Goal: Task Accomplishment & Management: Use online tool/utility

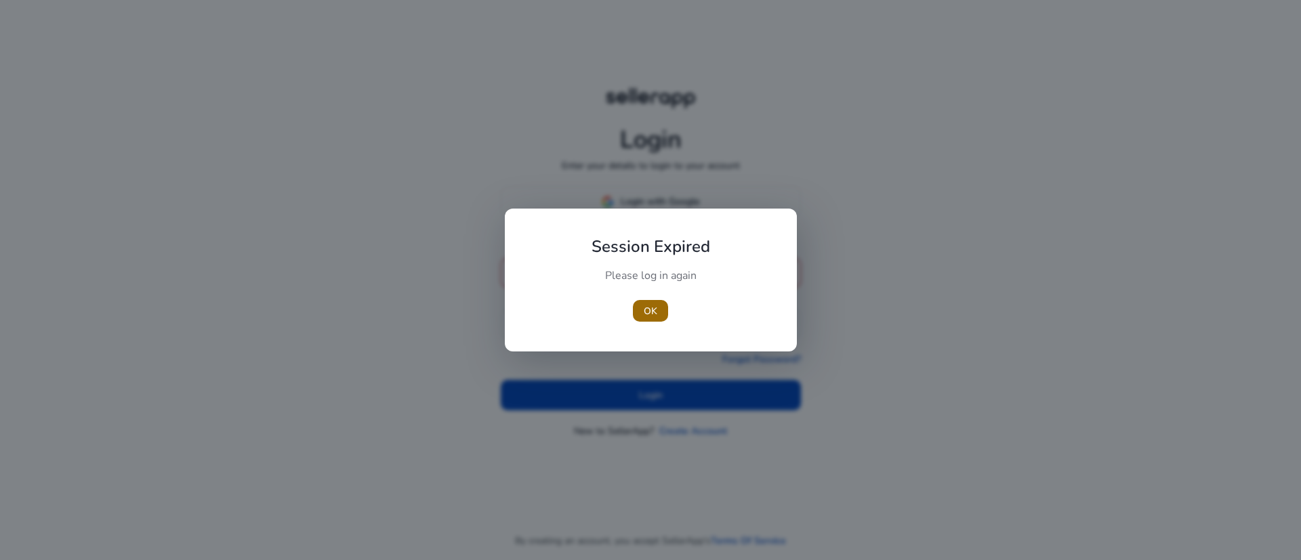
type input "**********"
click at [655, 314] on span "OK" at bounding box center [650, 311] width 14 height 14
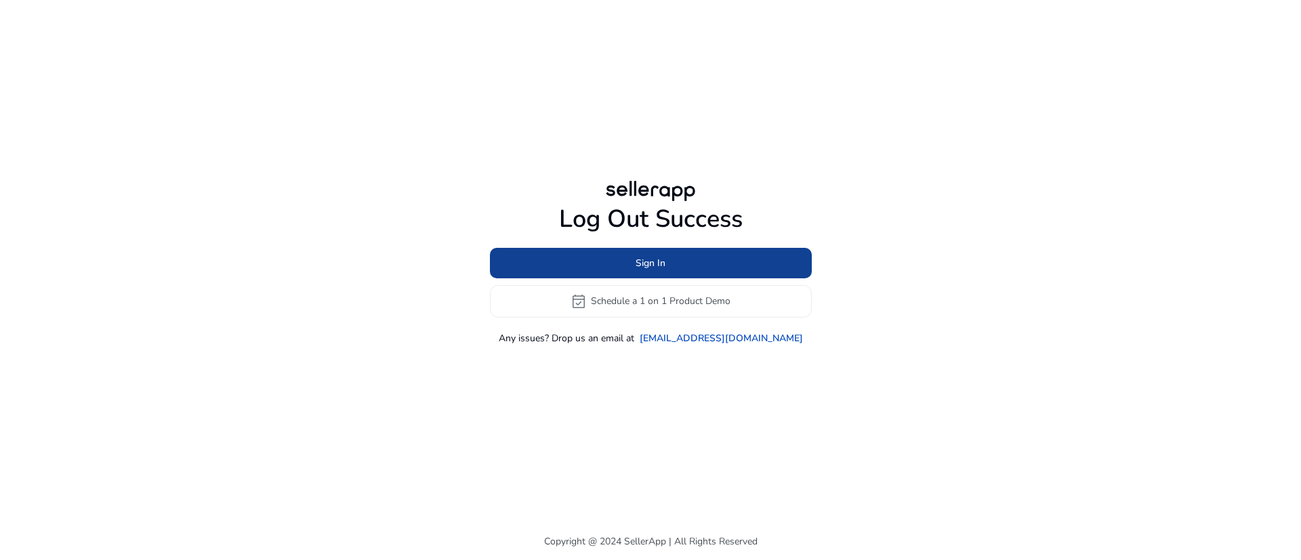
click at [651, 266] on span "Sign In" at bounding box center [650, 263] width 30 height 14
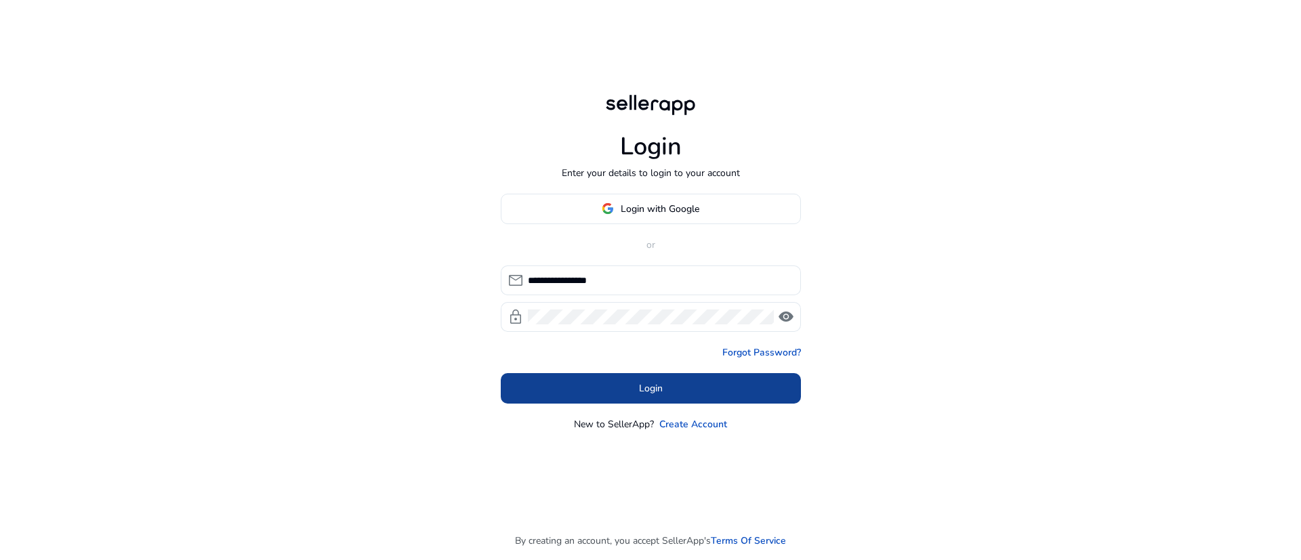
click at [637, 391] on span at bounding box center [651, 388] width 300 height 33
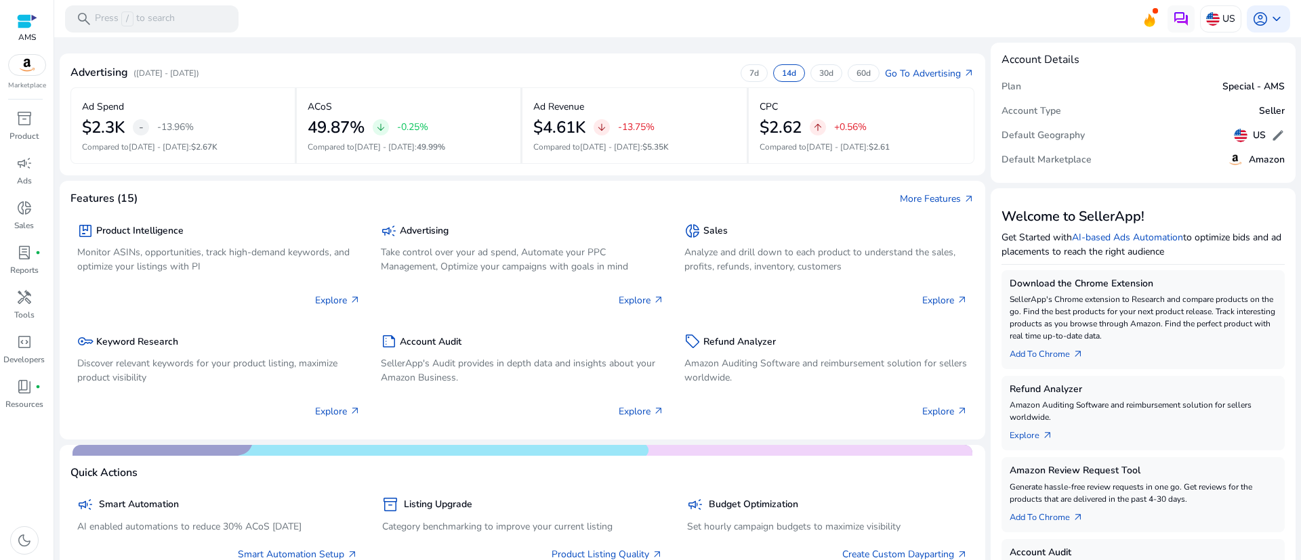
click at [33, 62] on img at bounding box center [27, 65] width 37 height 20
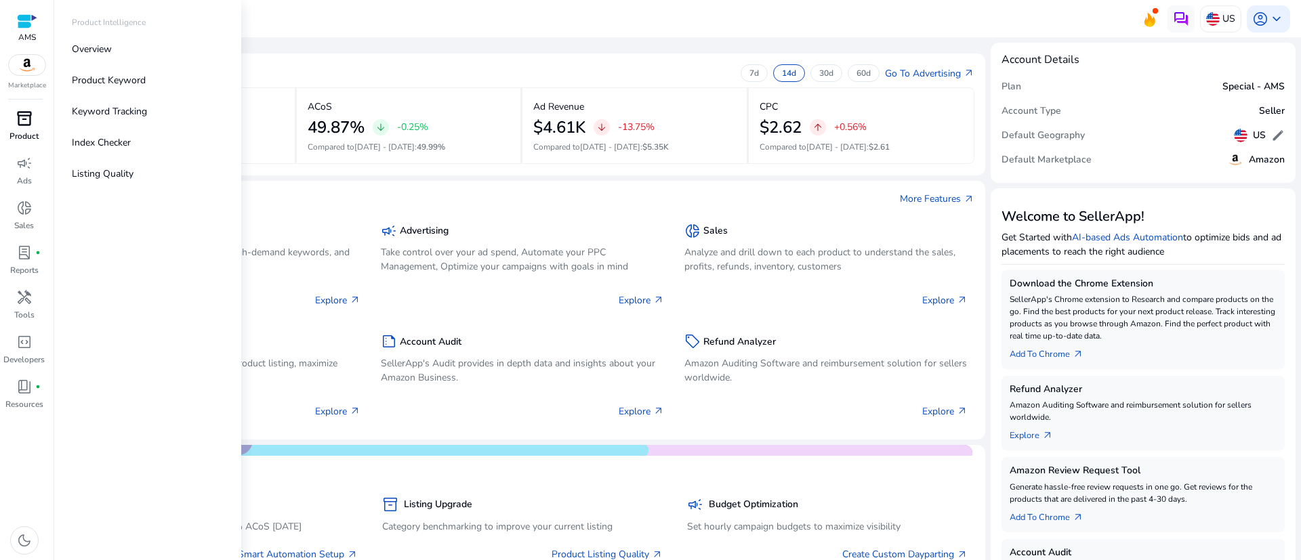
click at [22, 122] on span "inventory_2" at bounding box center [24, 118] width 16 height 16
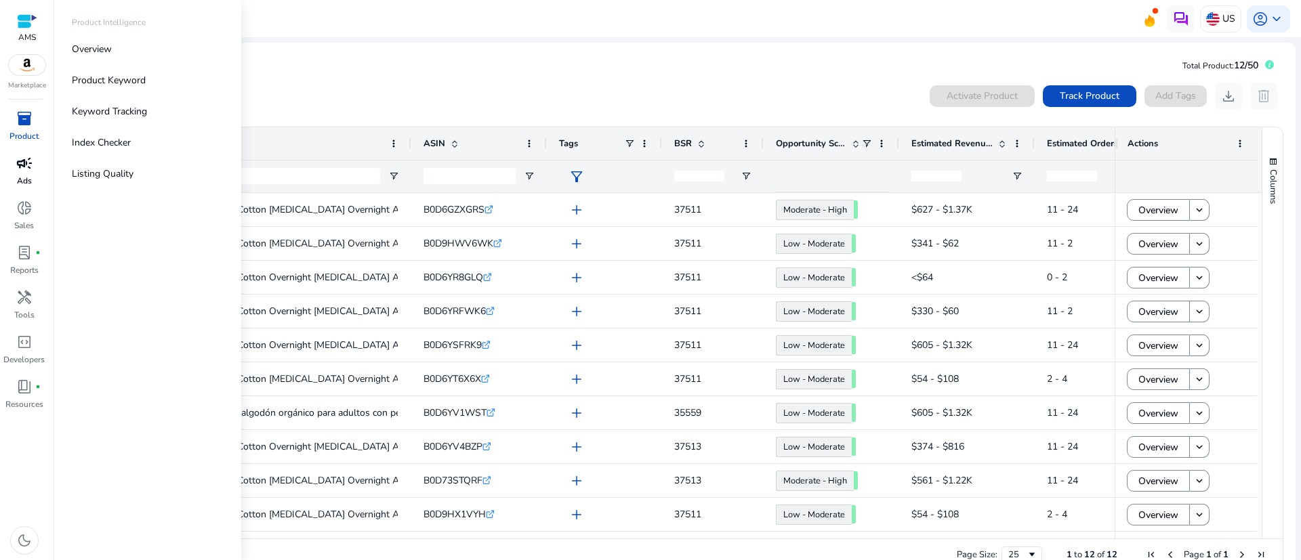
click at [21, 166] on span "campaign" at bounding box center [24, 163] width 16 height 16
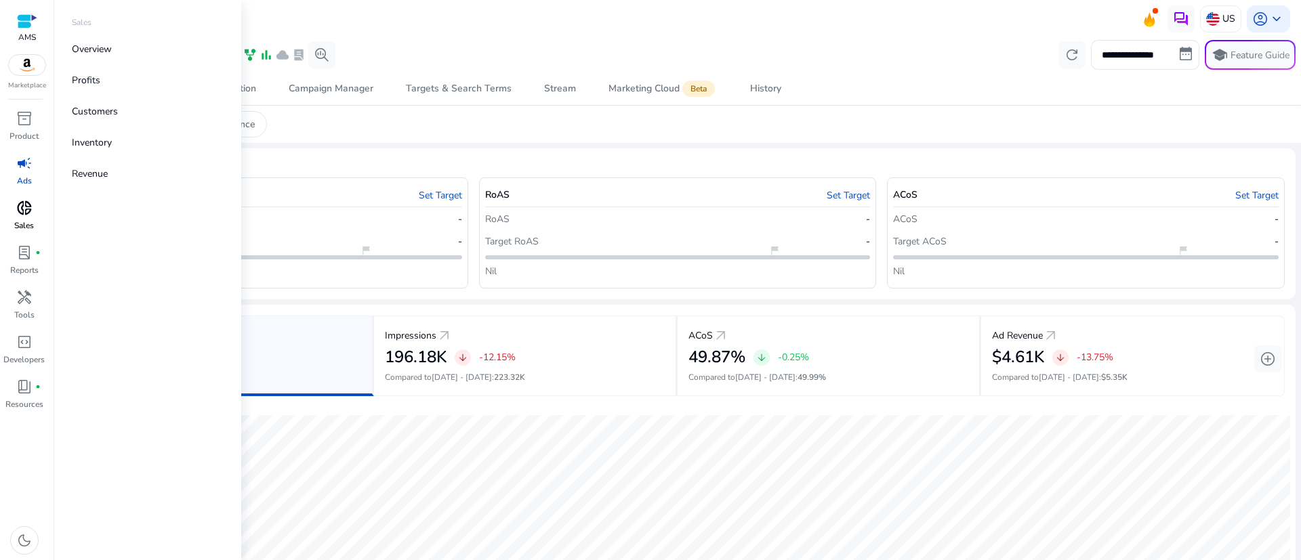
click at [17, 214] on span "donut_small" at bounding box center [24, 208] width 16 height 16
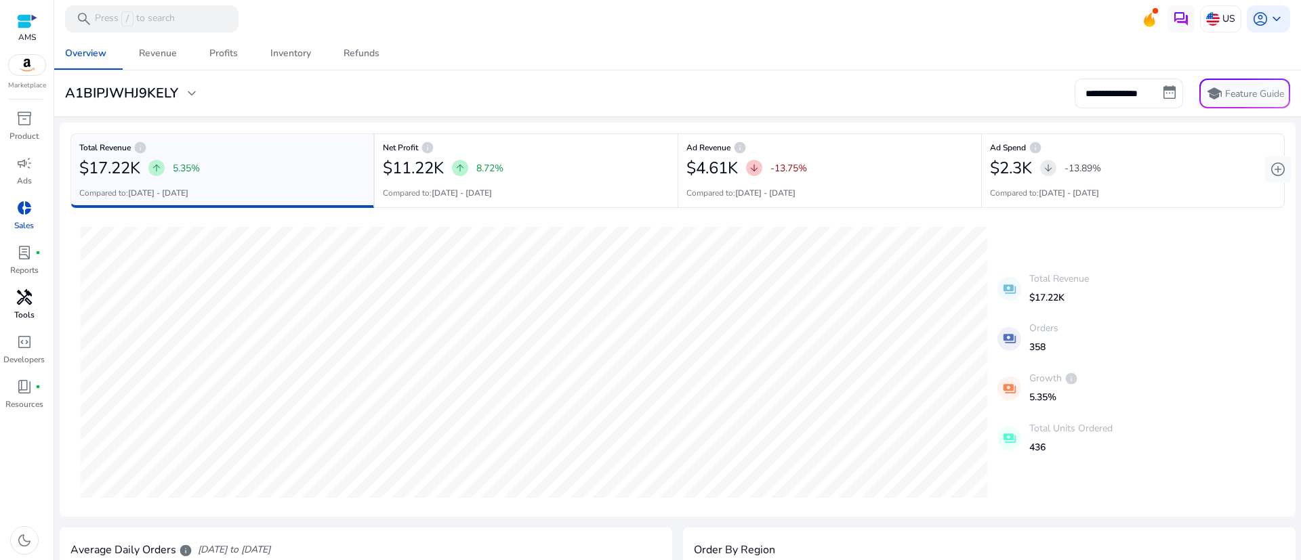
click at [19, 301] on span "handyman" at bounding box center [24, 297] width 16 height 16
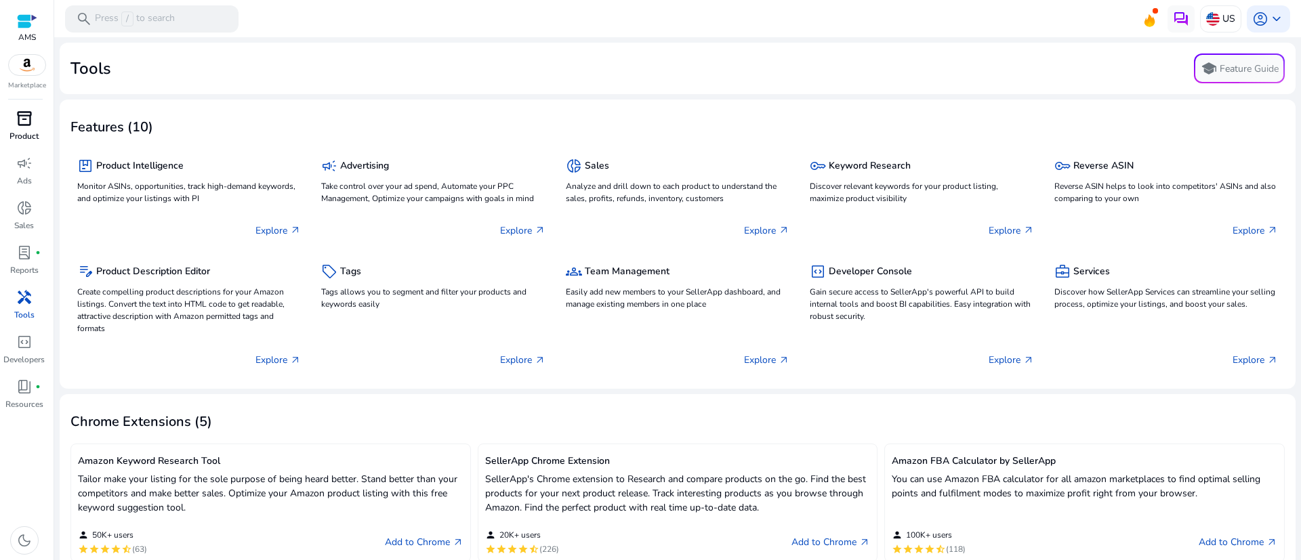
click at [29, 122] on span "inventory_2" at bounding box center [24, 118] width 16 height 16
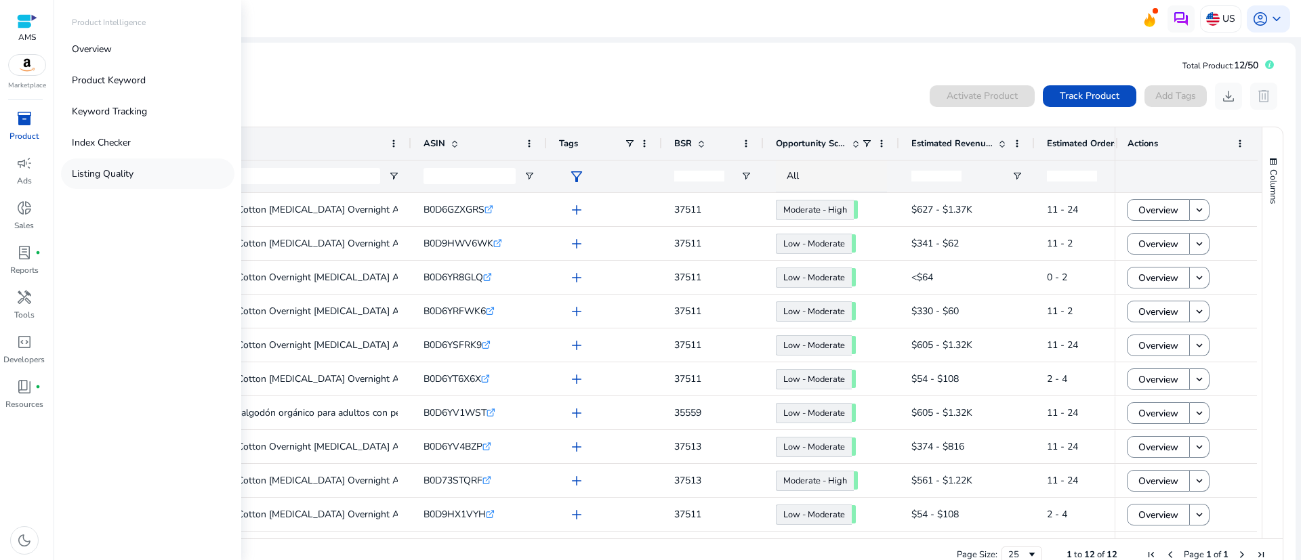
click at [100, 175] on p "Listing Quality" at bounding box center [103, 174] width 62 height 14
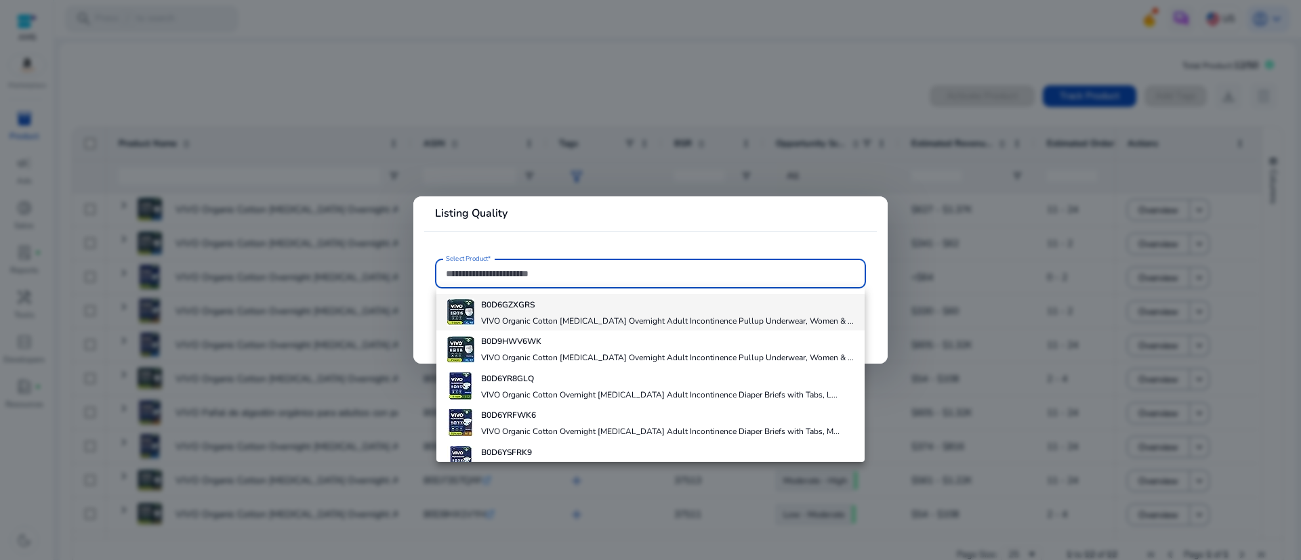
click at [588, 317] on h4 "VIVO Organic Cotton [MEDICAL_DATA] Overnight Adult Incontinence Pullup Underwea…" at bounding box center [667, 321] width 373 height 11
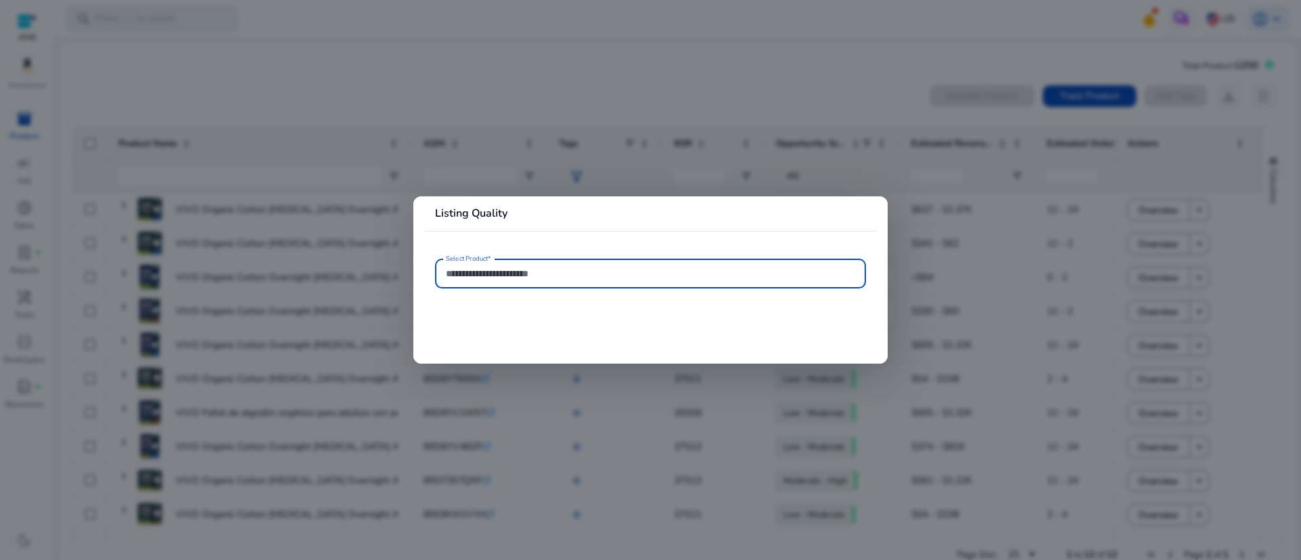
type input "**********"
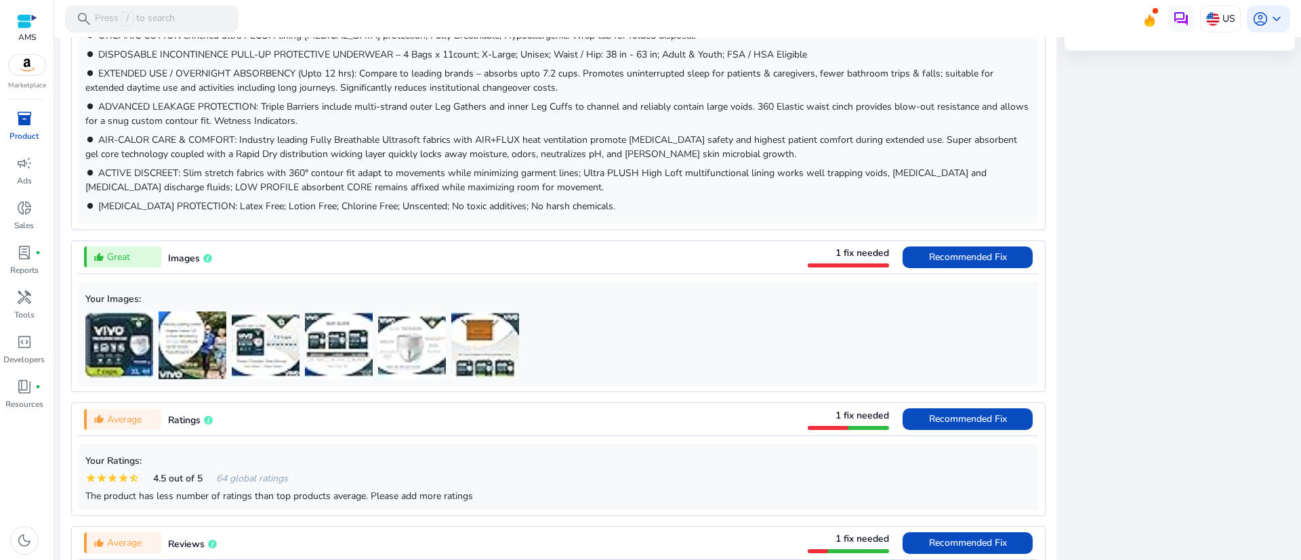
scroll to position [880, 0]
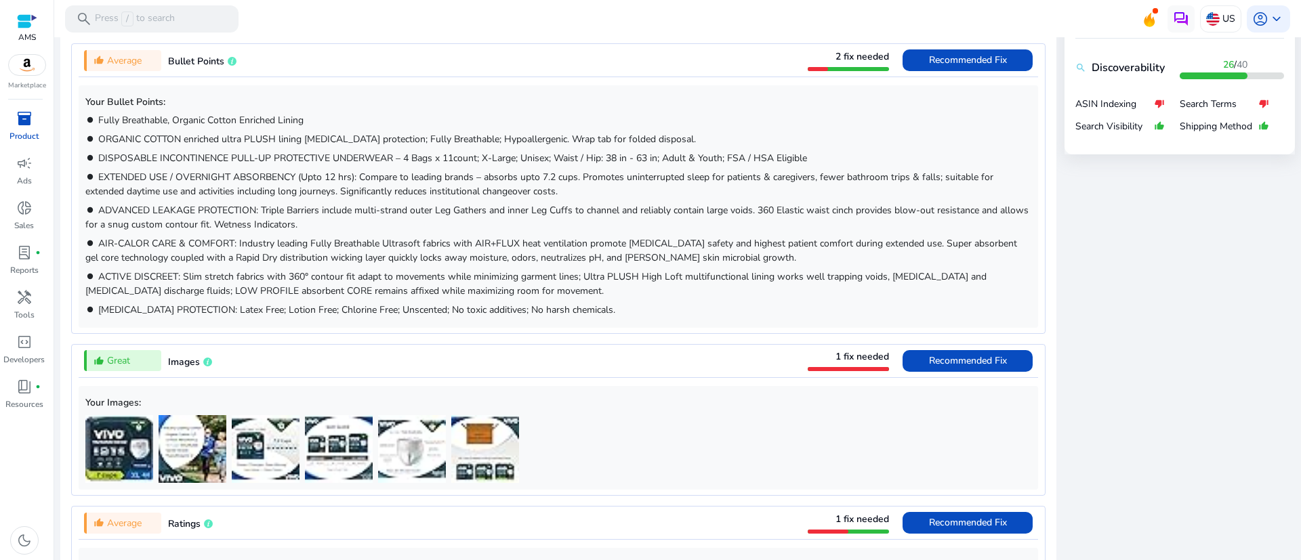
scroll to position [1286, 0]
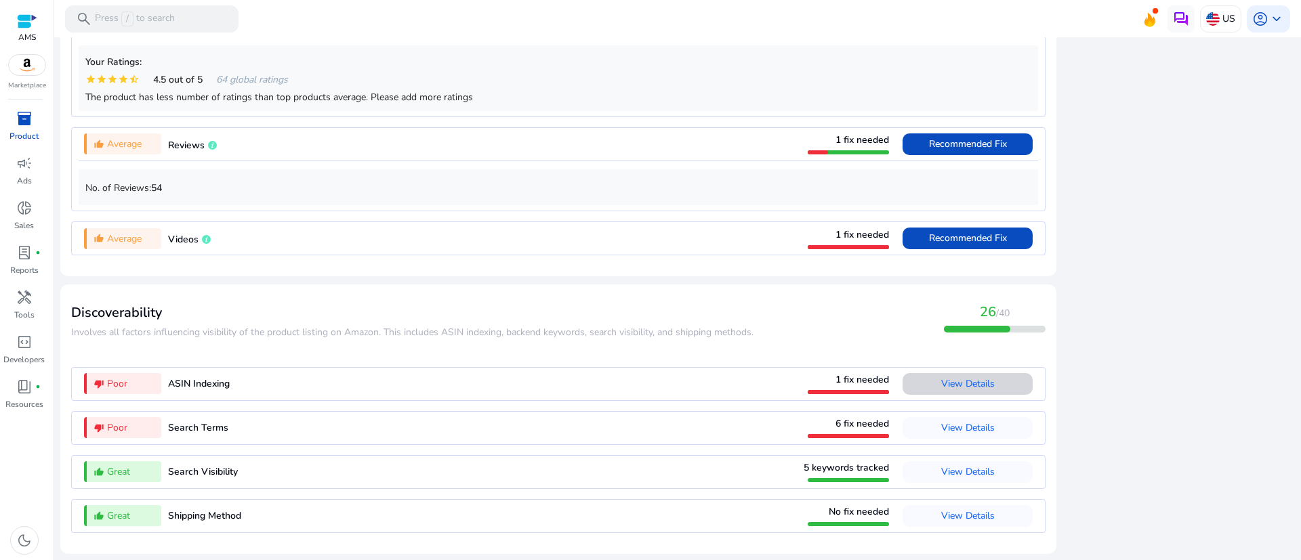
click at [929, 385] on span at bounding box center [967, 384] width 130 height 33
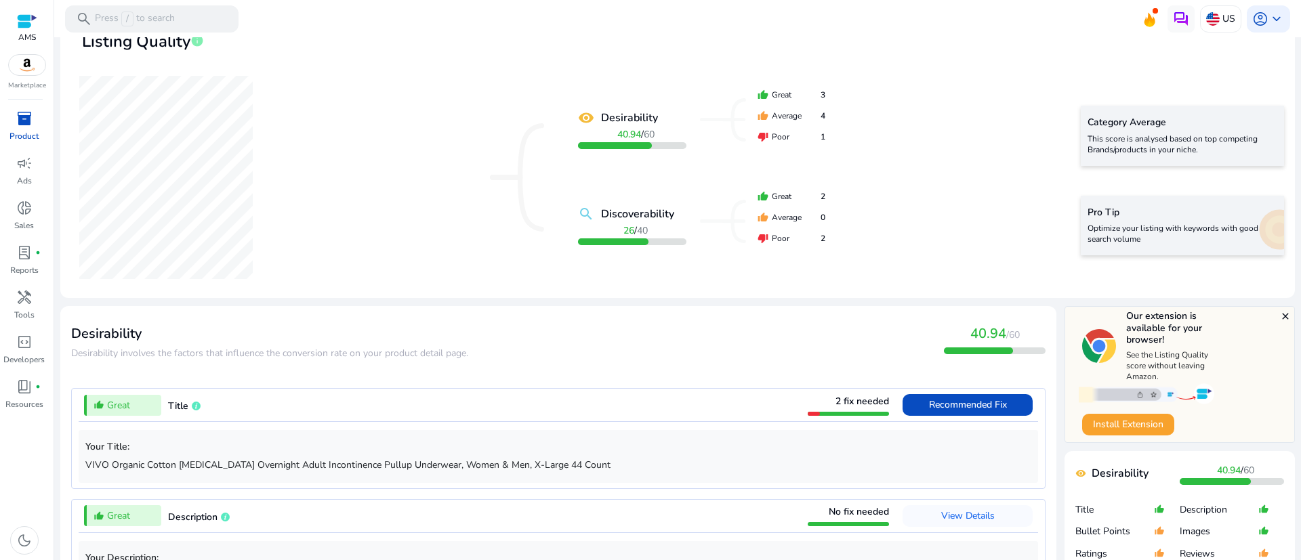
scroll to position [338, 0]
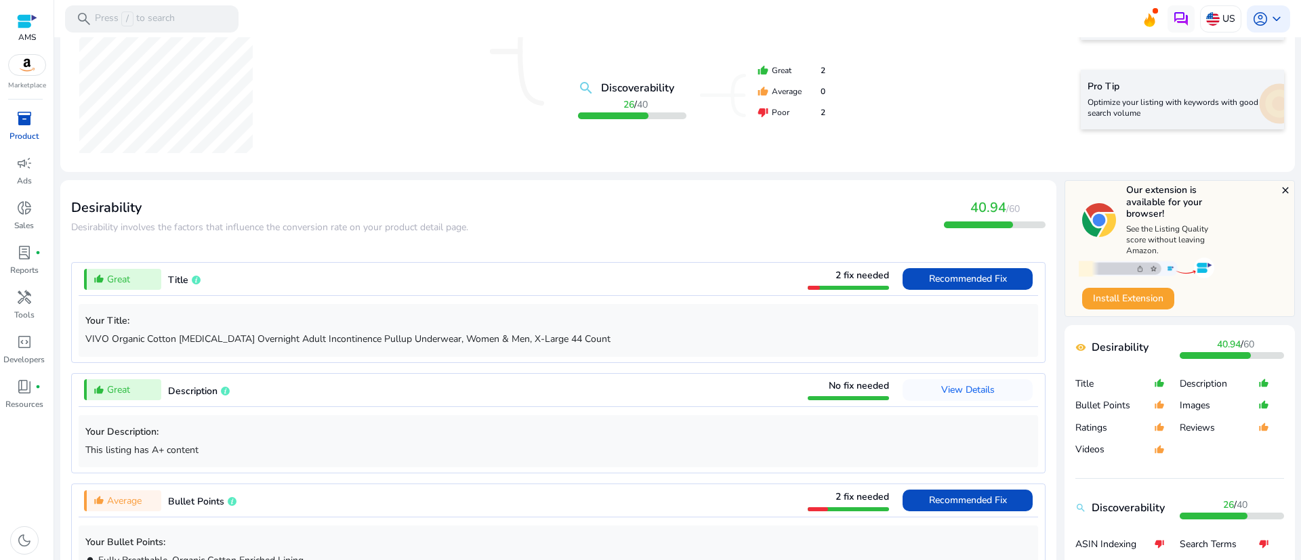
click at [870, 280] on span "2 fix needed" at bounding box center [862, 275] width 54 height 13
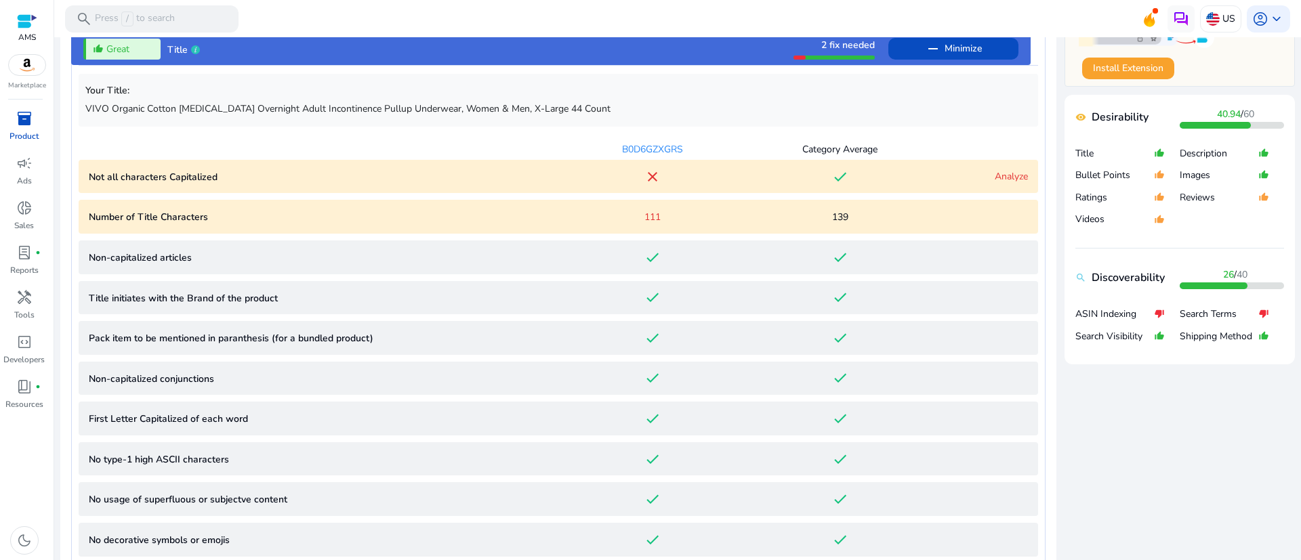
scroll to position [600, 0]
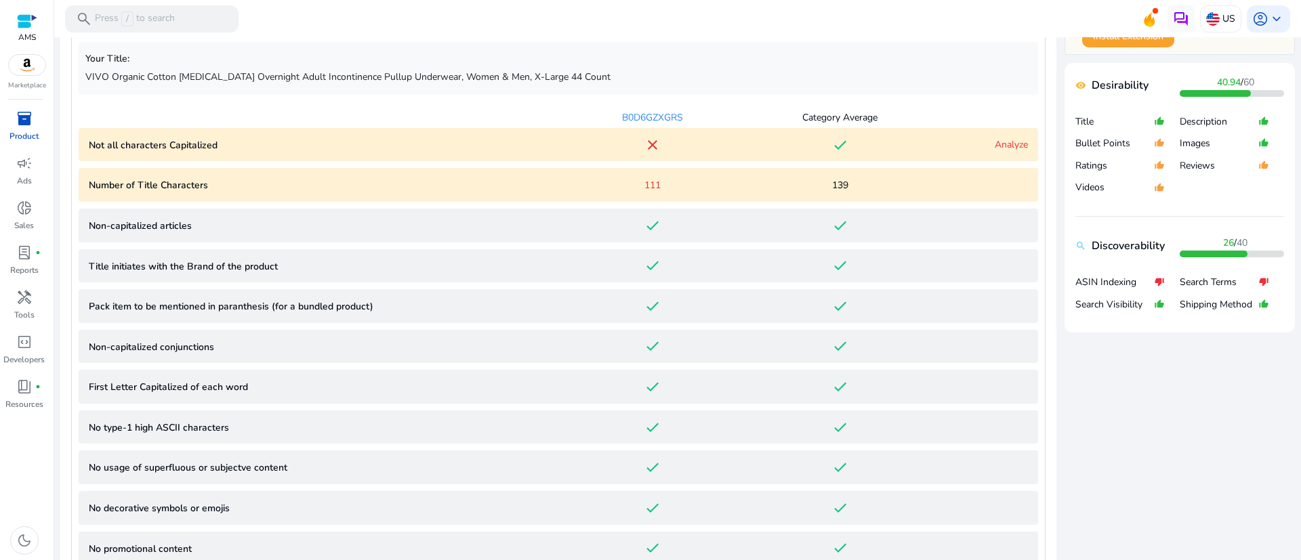
click at [1011, 144] on link "Analyze" at bounding box center [1010, 144] width 33 height 13
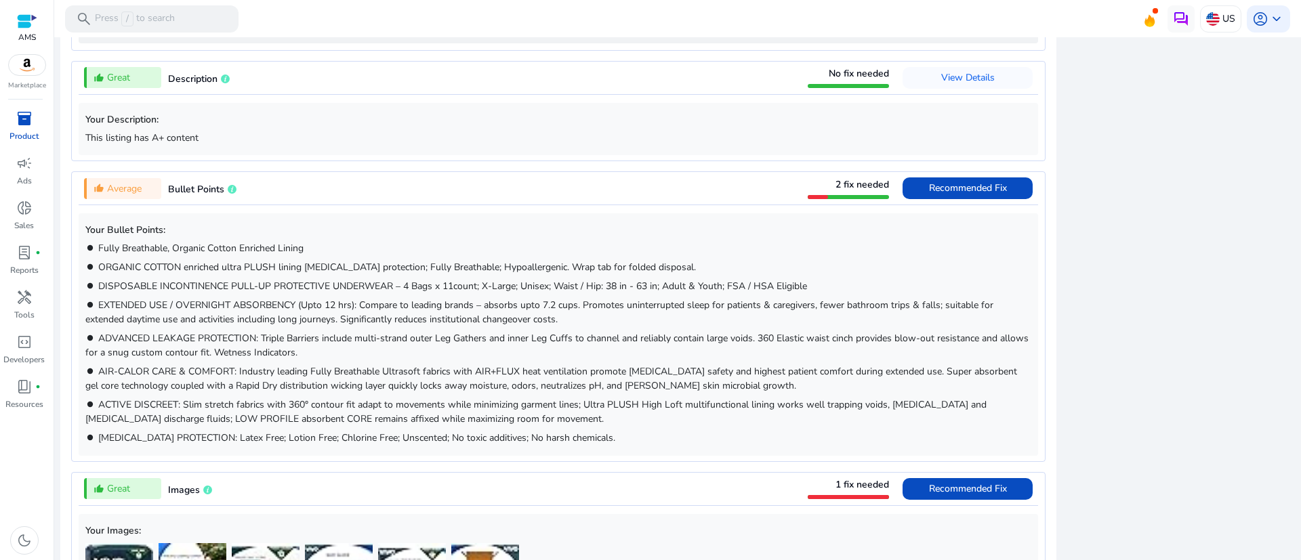
scroll to position [1439, 0]
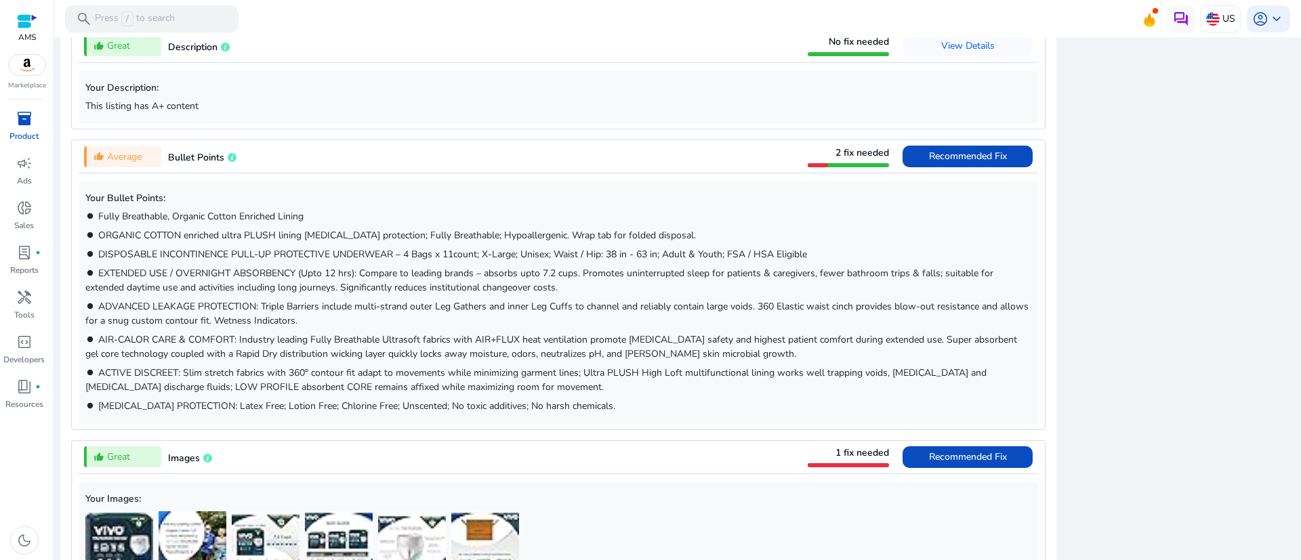
click at [854, 152] on span "2 fix needed" at bounding box center [862, 152] width 54 height 13
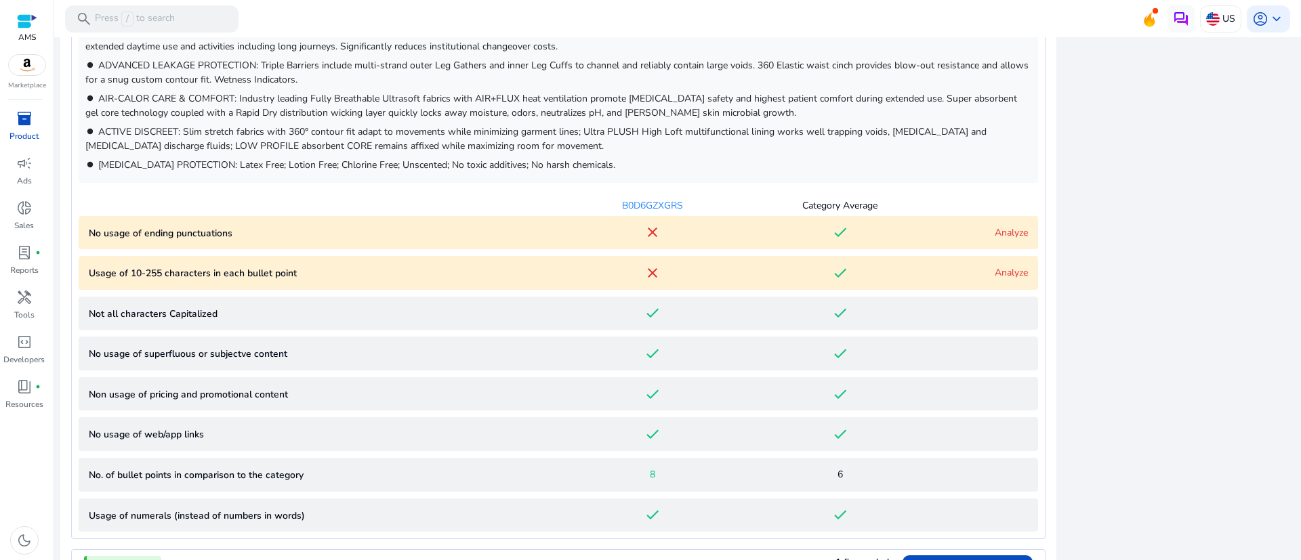
scroll to position [822, 0]
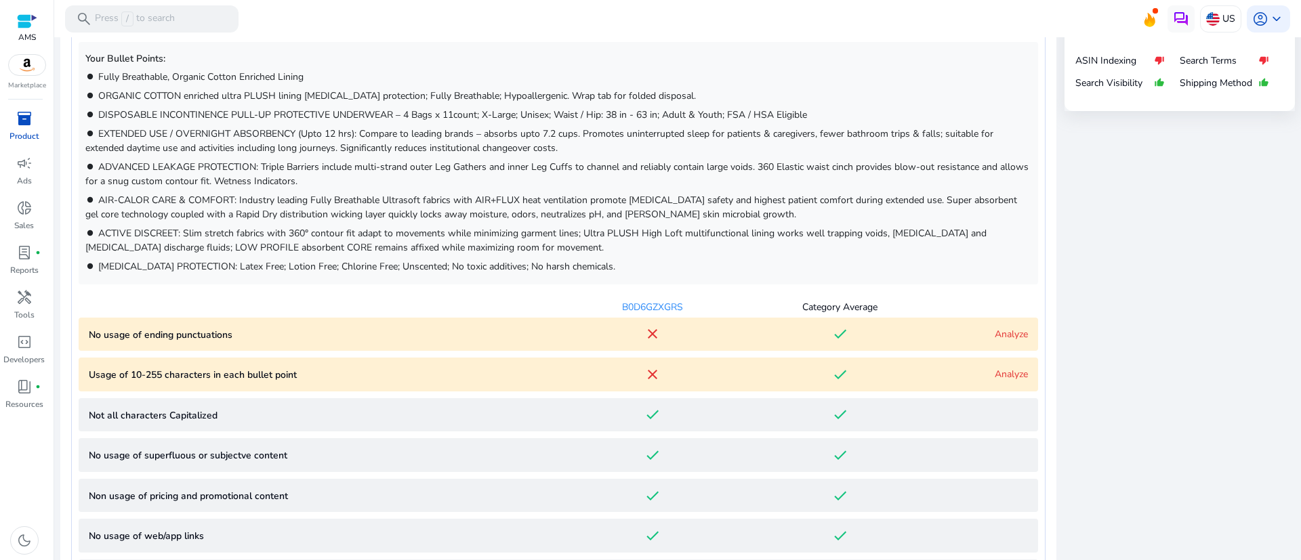
click at [994, 331] on link "Analyze" at bounding box center [1010, 334] width 33 height 13
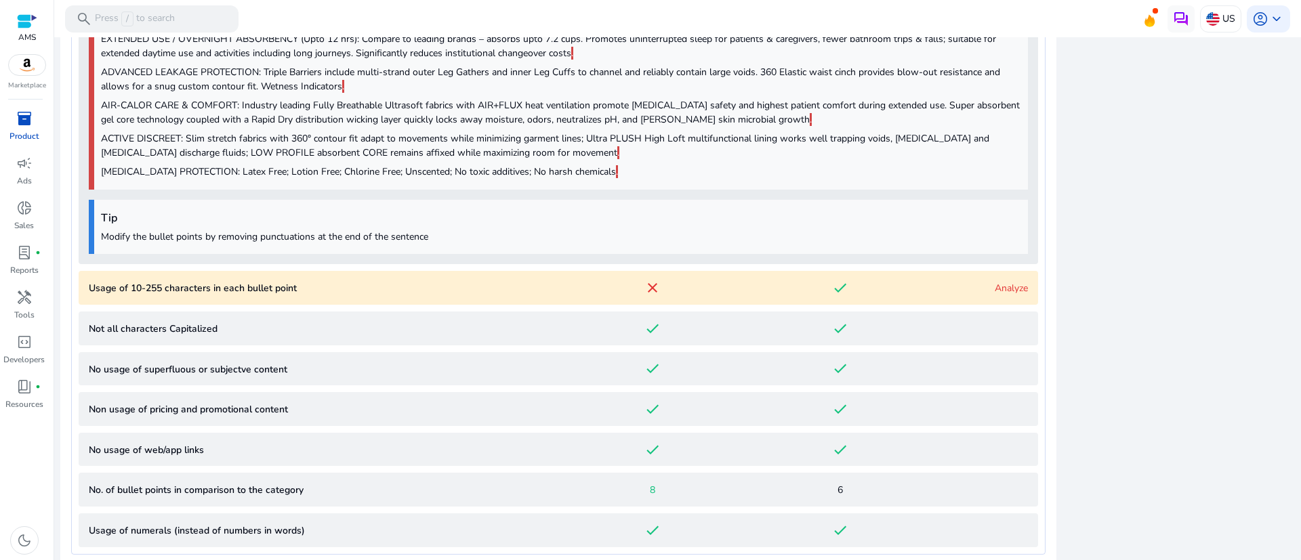
scroll to position [1334, 0]
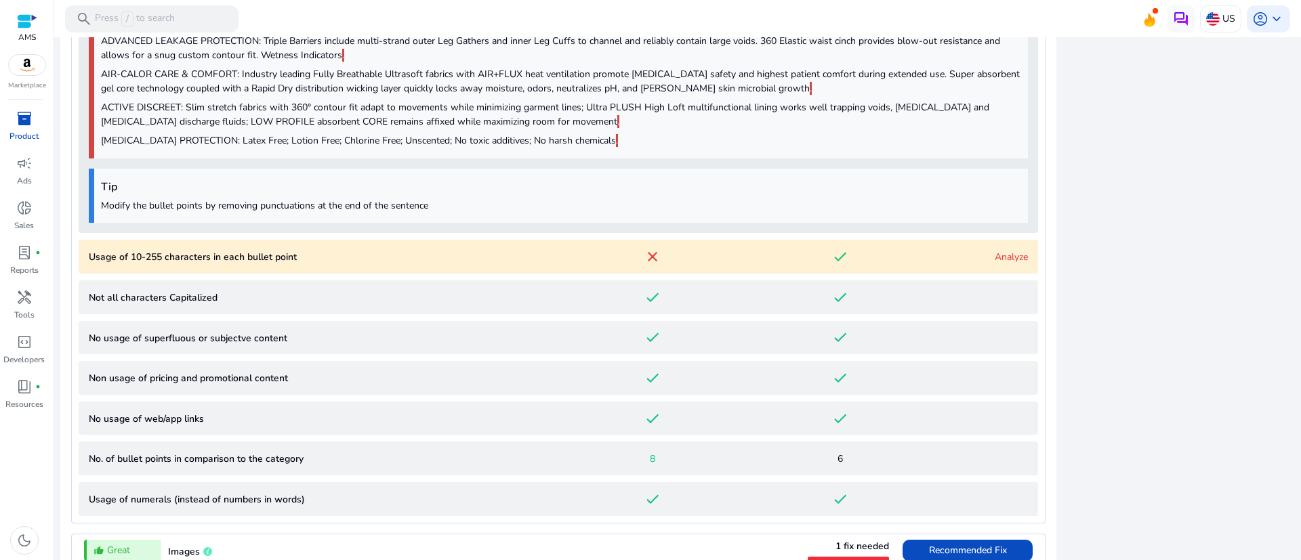
click at [1015, 254] on link "Analyze" at bounding box center [1010, 257] width 33 height 13
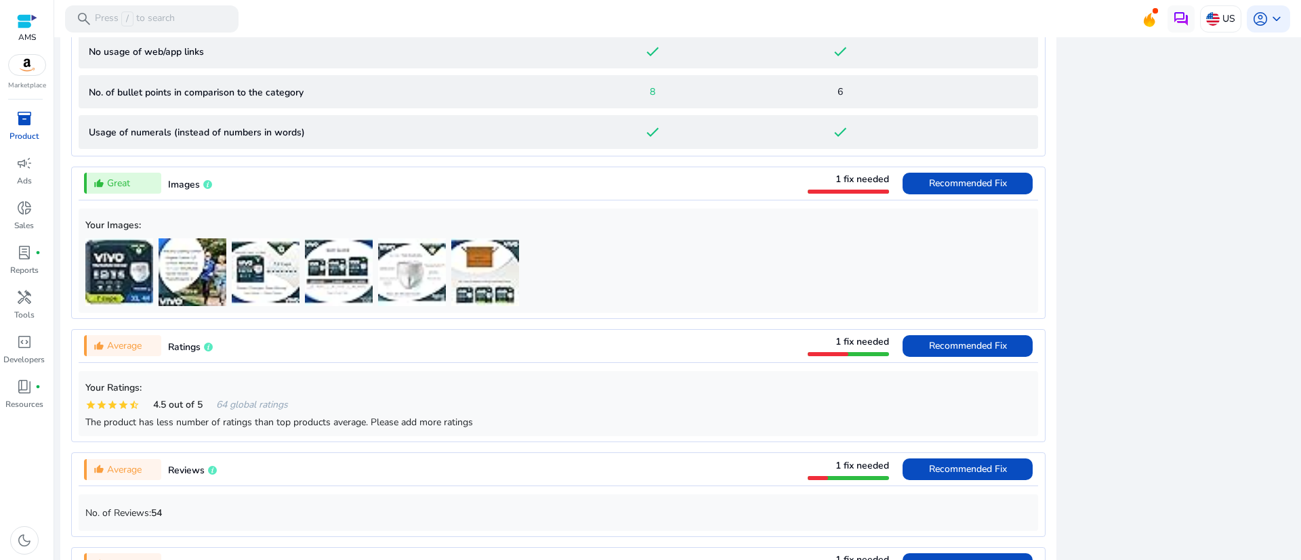
scroll to position [2386, 0]
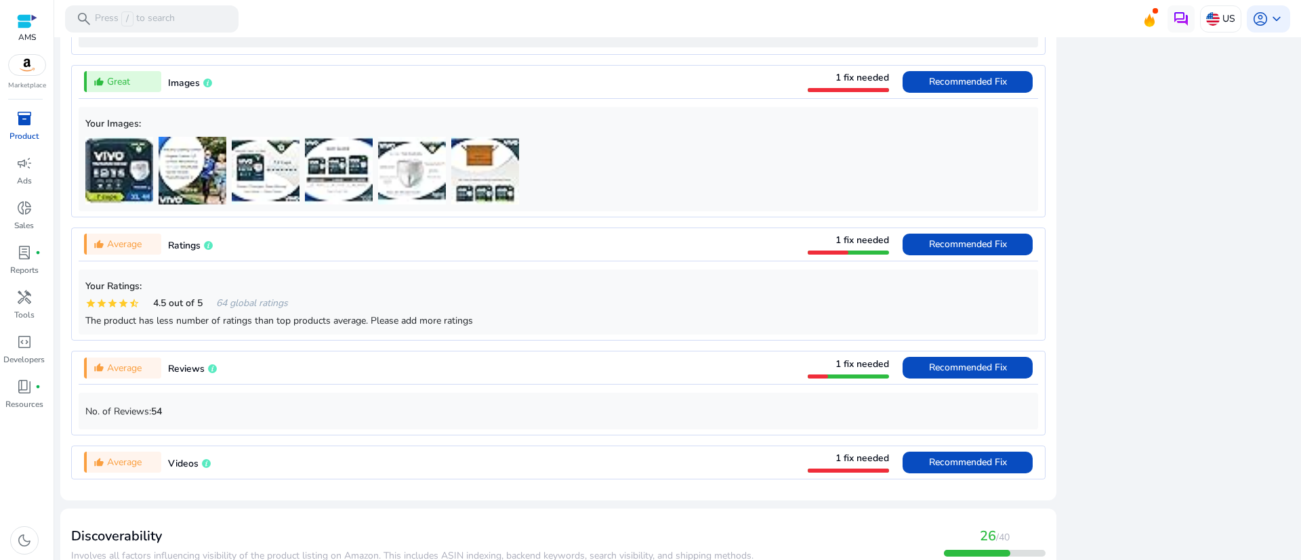
click at [852, 82] on span "1 fix needed" at bounding box center [862, 77] width 54 height 13
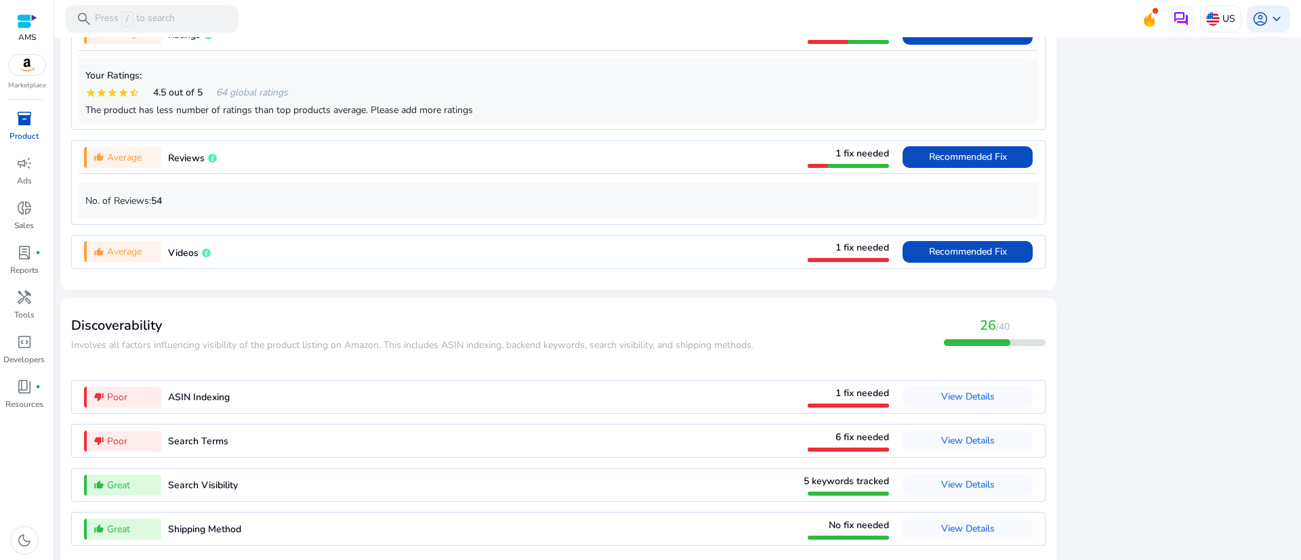
scroll to position [1354, 0]
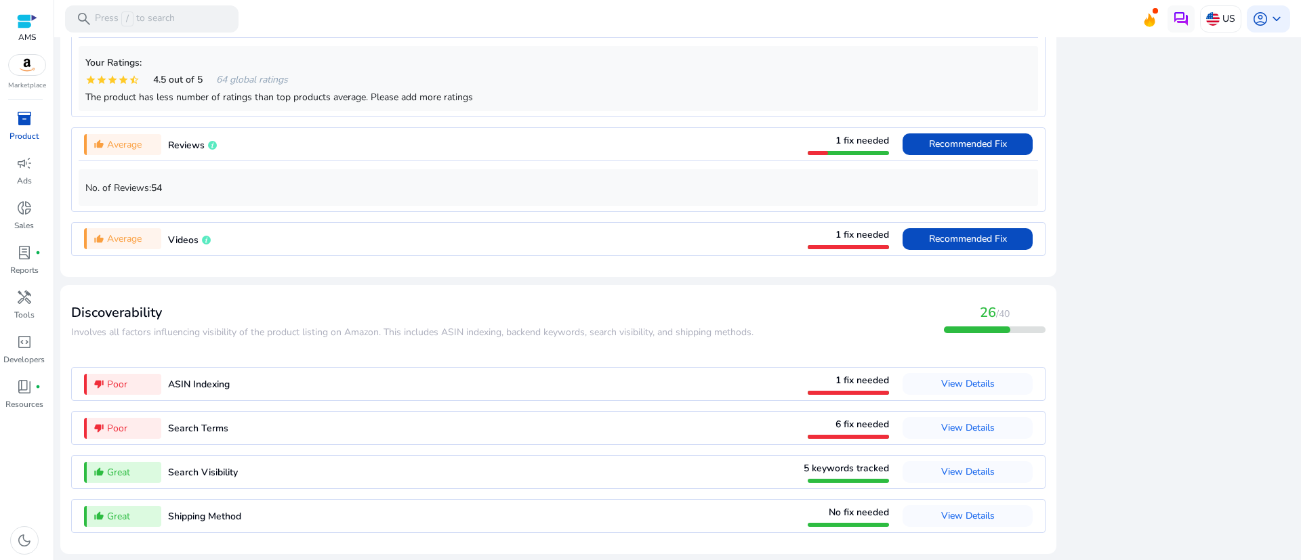
click at [853, 376] on span "1 fix needed" at bounding box center [862, 380] width 54 height 13
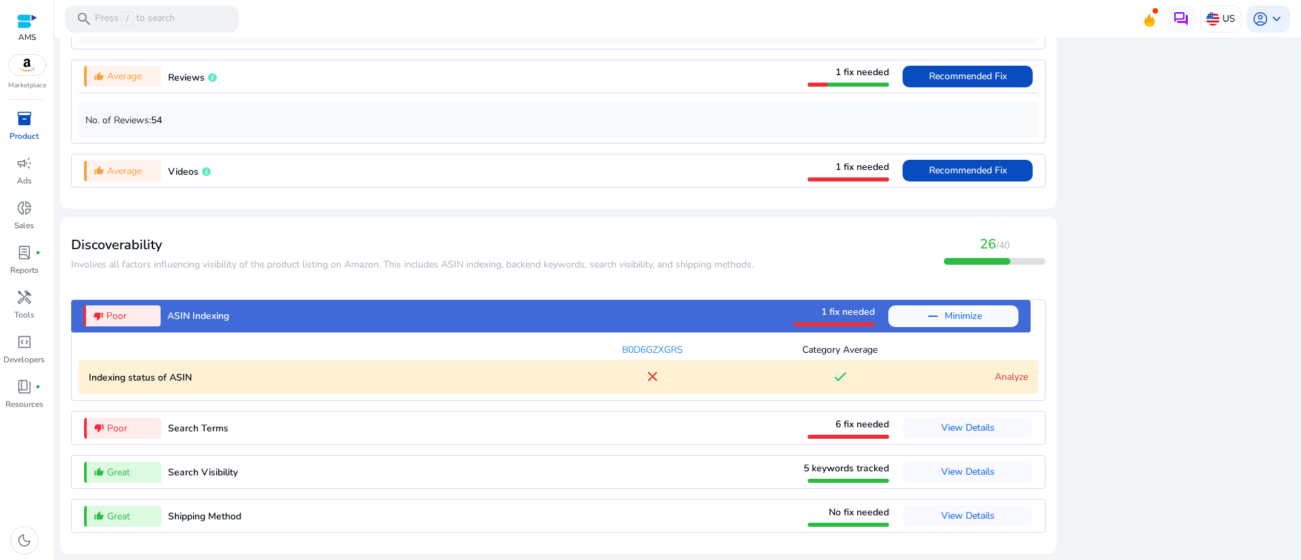
click at [985, 379] on div "Analyze" at bounding box center [980, 377] width 94 height 14
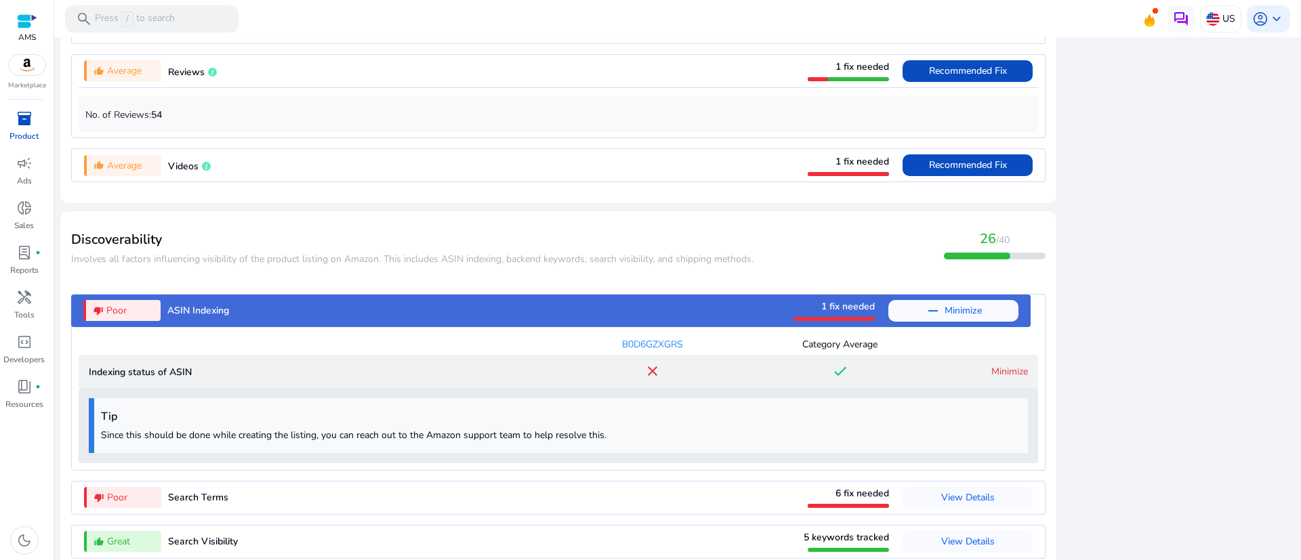
scroll to position [1429, 0]
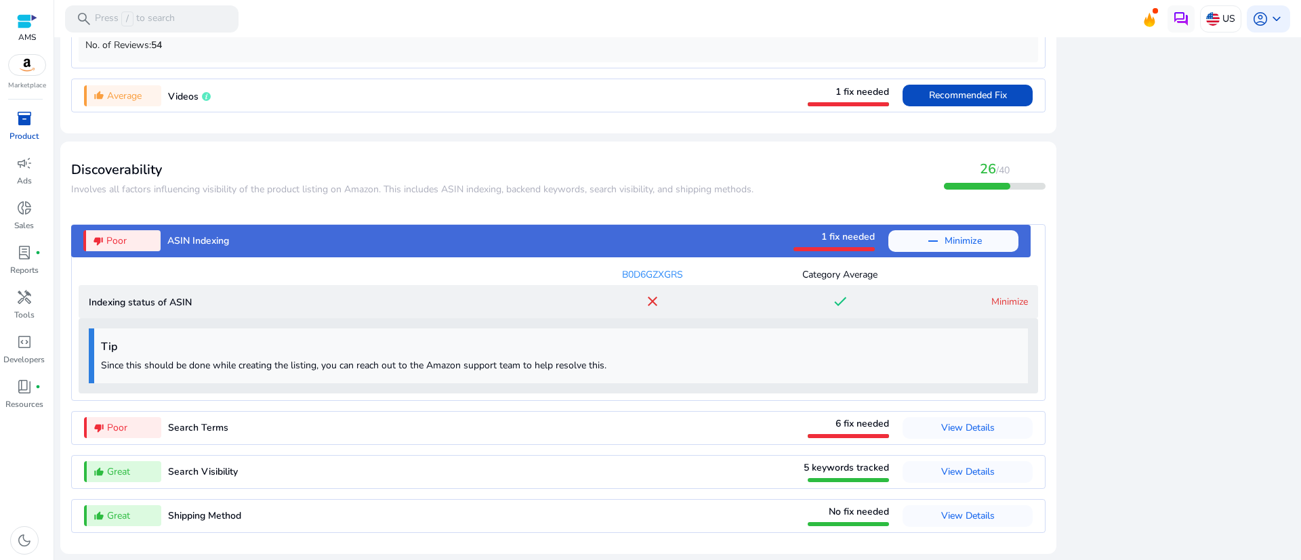
click at [843, 425] on span "6 fix needed" at bounding box center [862, 423] width 54 height 13
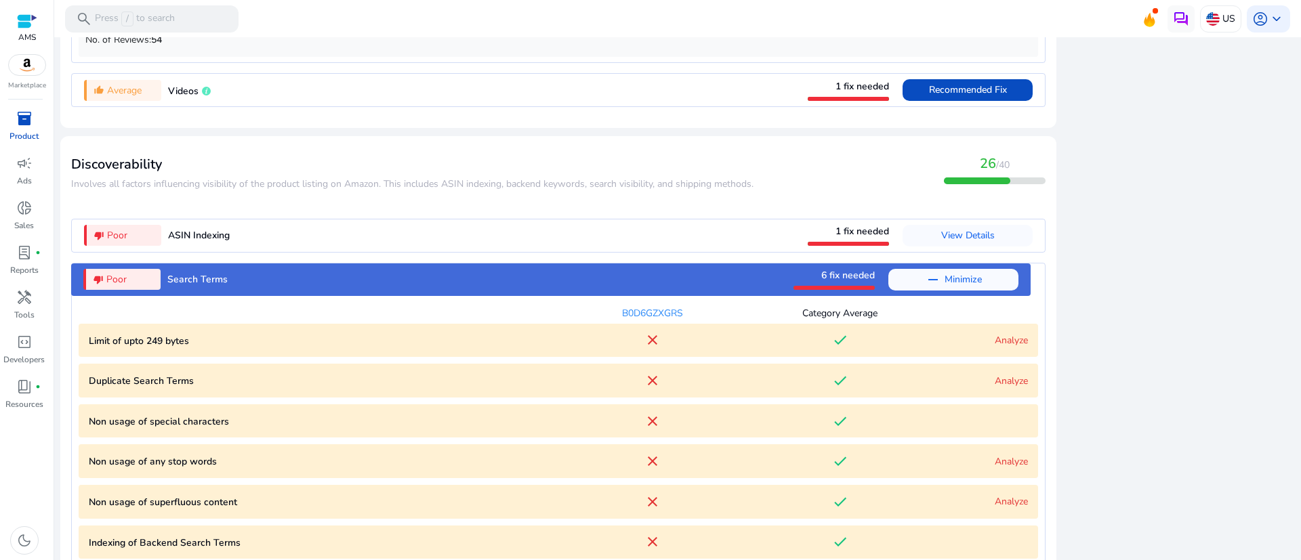
scroll to position [1556, 0]
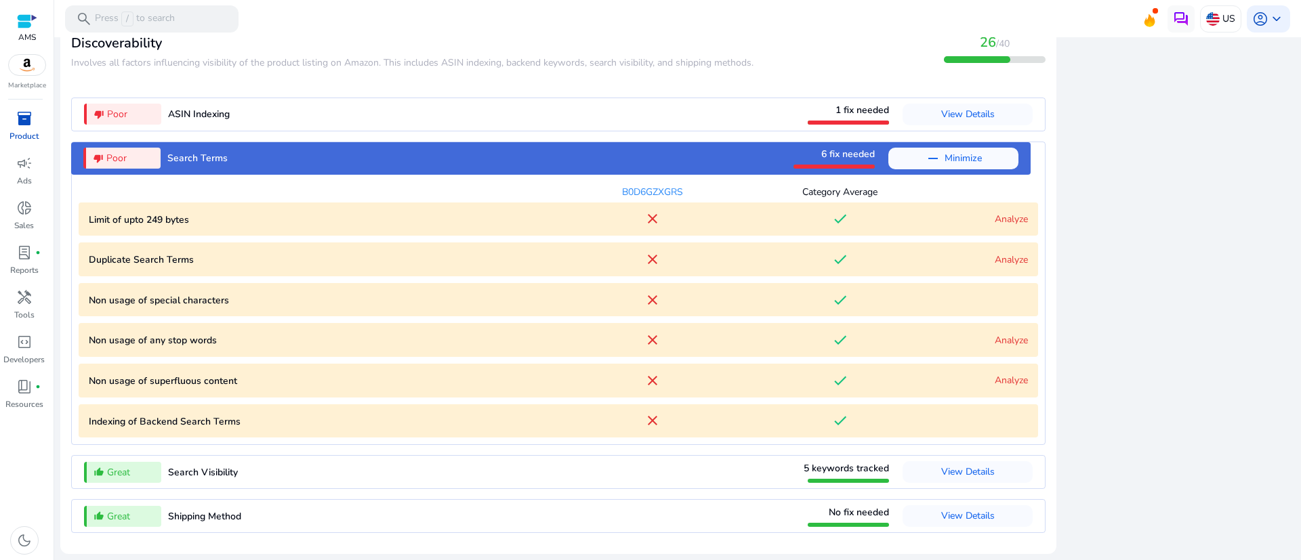
click at [996, 215] on link "Analyze" at bounding box center [1010, 219] width 33 height 13
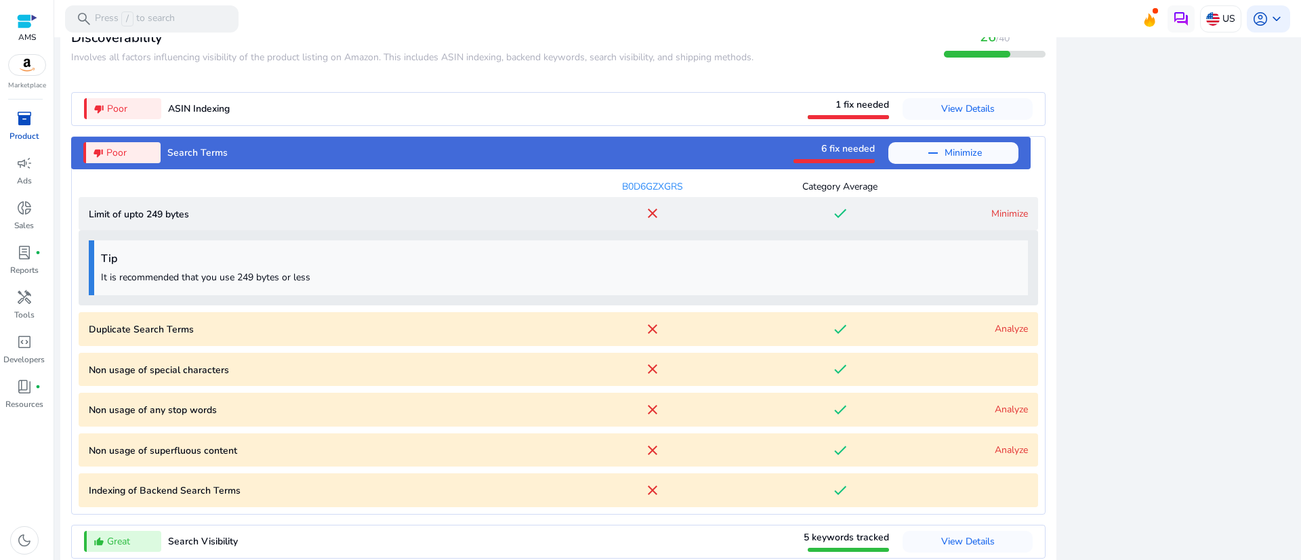
scroll to position [1631, 0]
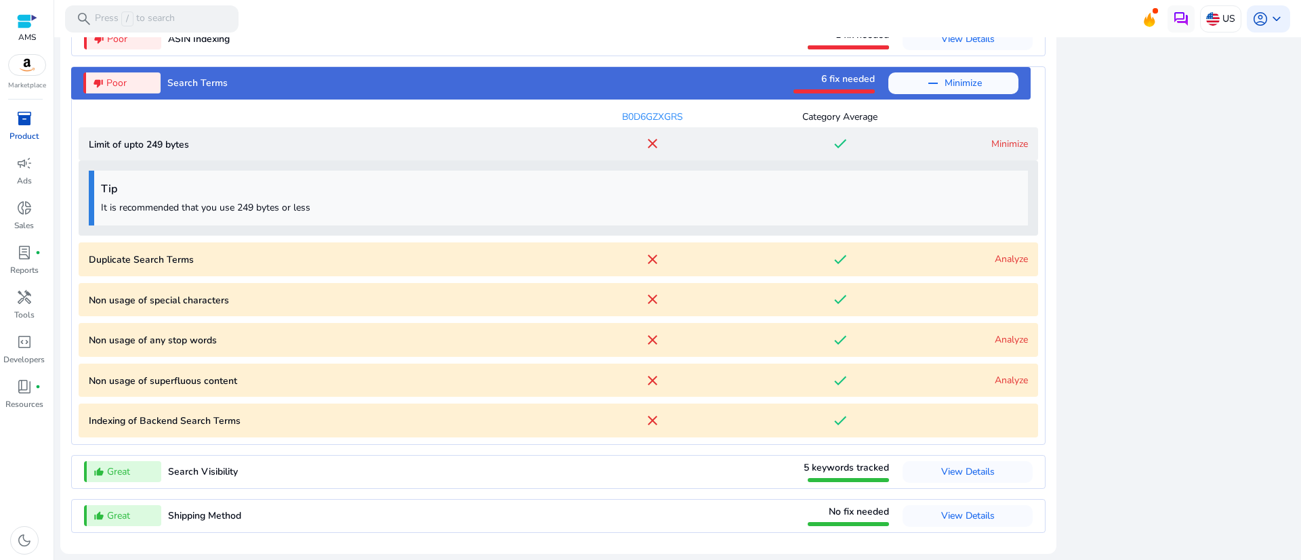
click at [994, 257] on link "Analyze" at bounding box center [1010, 259] width 33 height 13
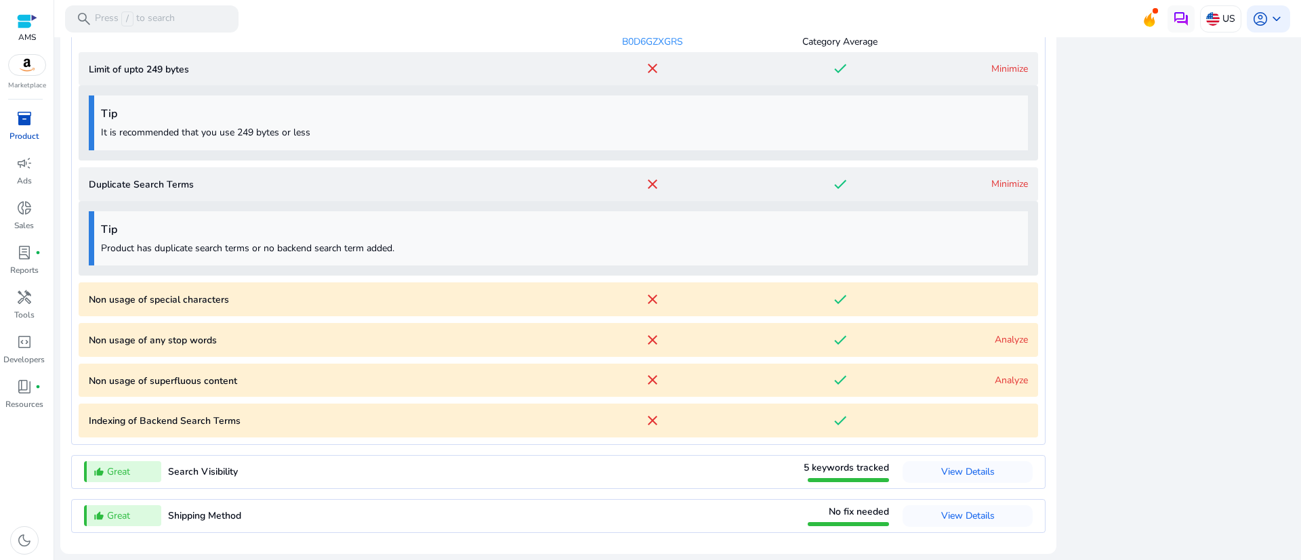
scroll to position [1706, 0]
click at [1000, 341] on link "Analyze" at bounding box center [1010, 339] width 33 height 13
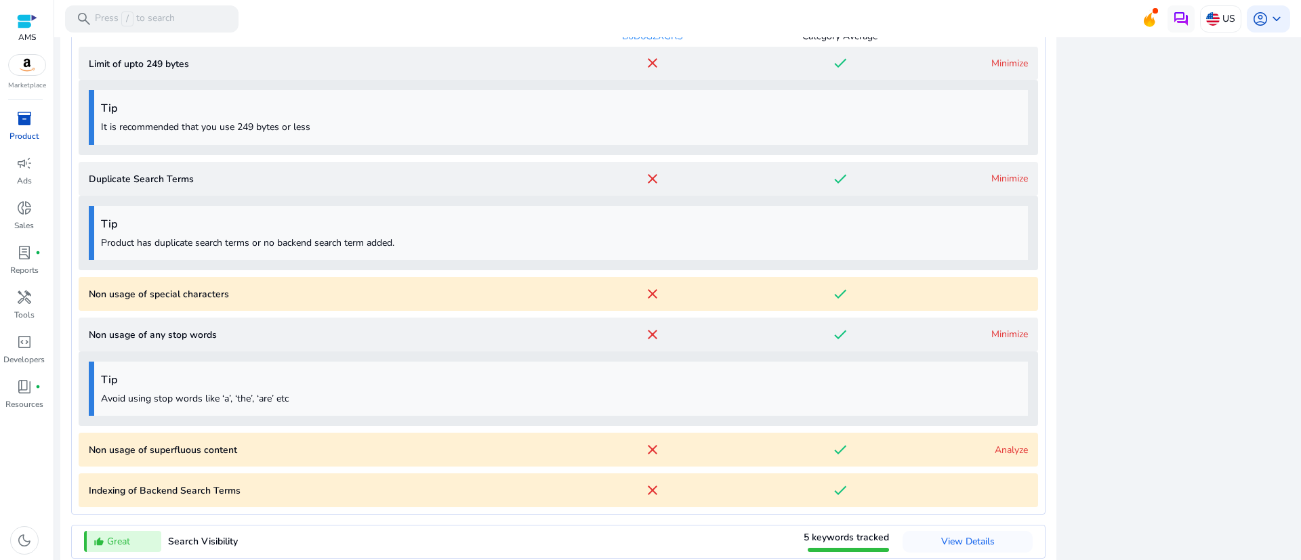
scroll to position [1781, 0]
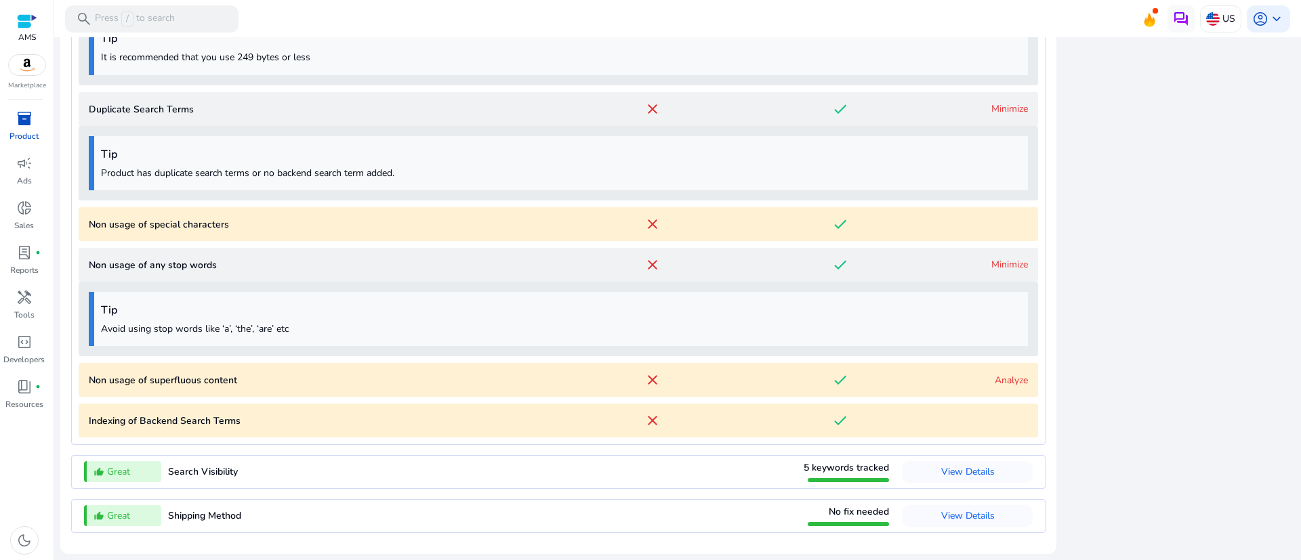
click at [1007, 381] on link "Analyze" at bounding box center [1010, 380] width 33 height 13
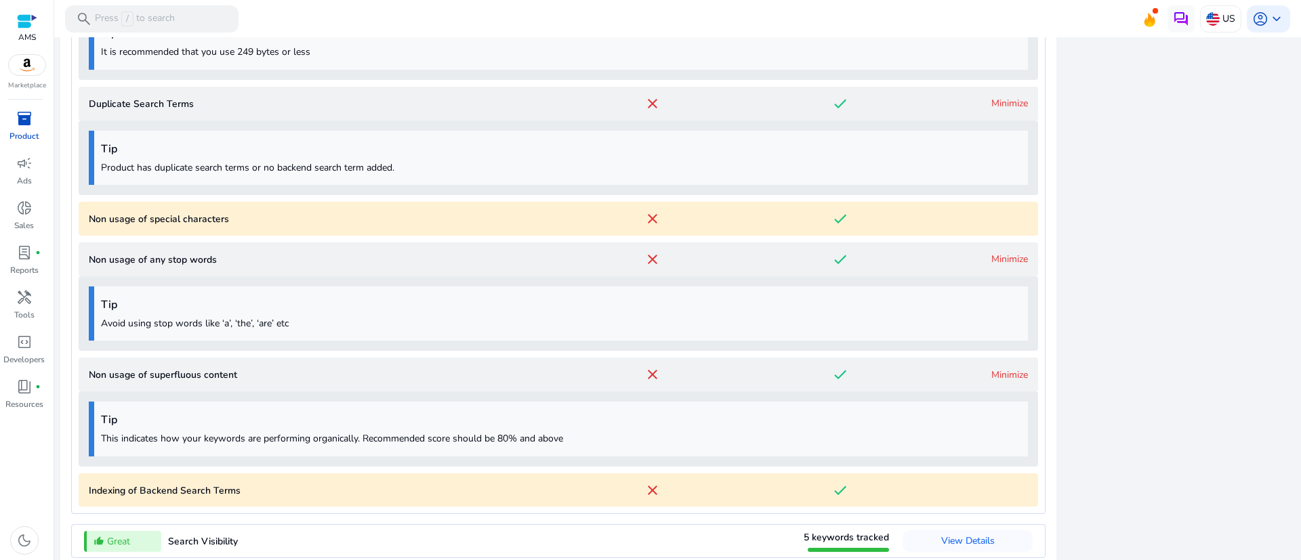
scroll to position [1856, 0]
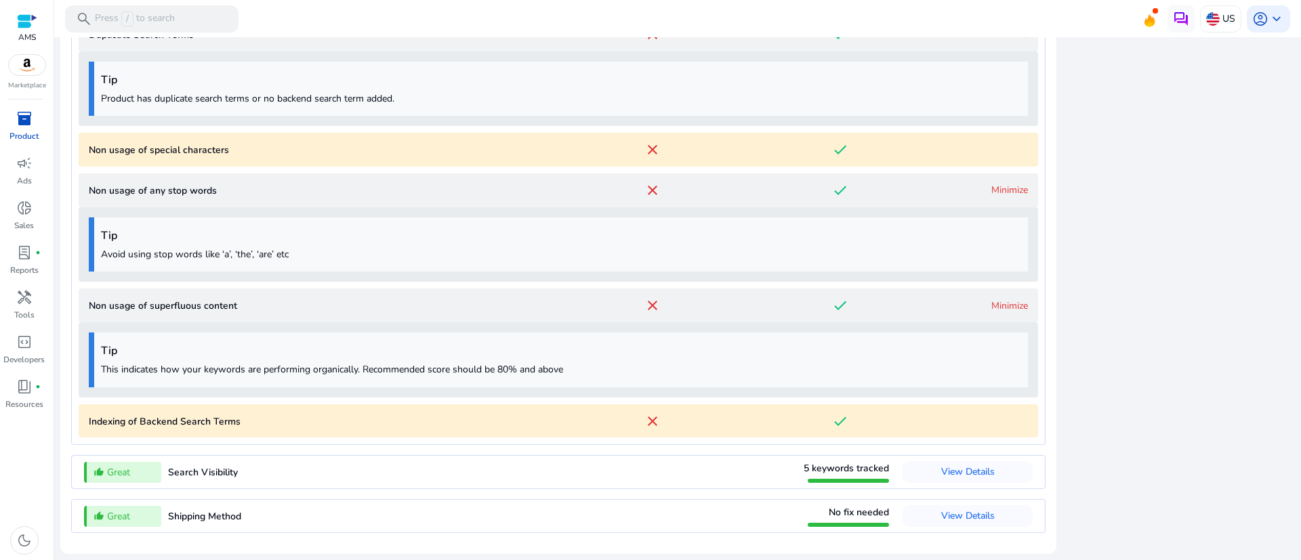
click at [874, 471] on span "5 keywords tracked" at bounding box center [845, 468] width 85 height 13
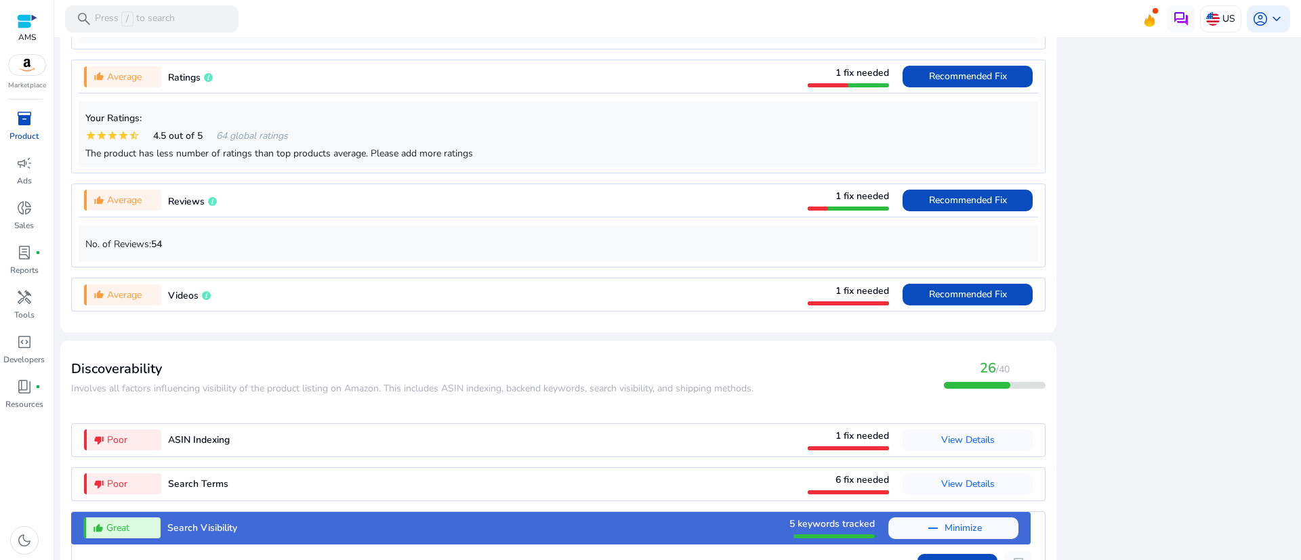
scroll to position [1321, 0]
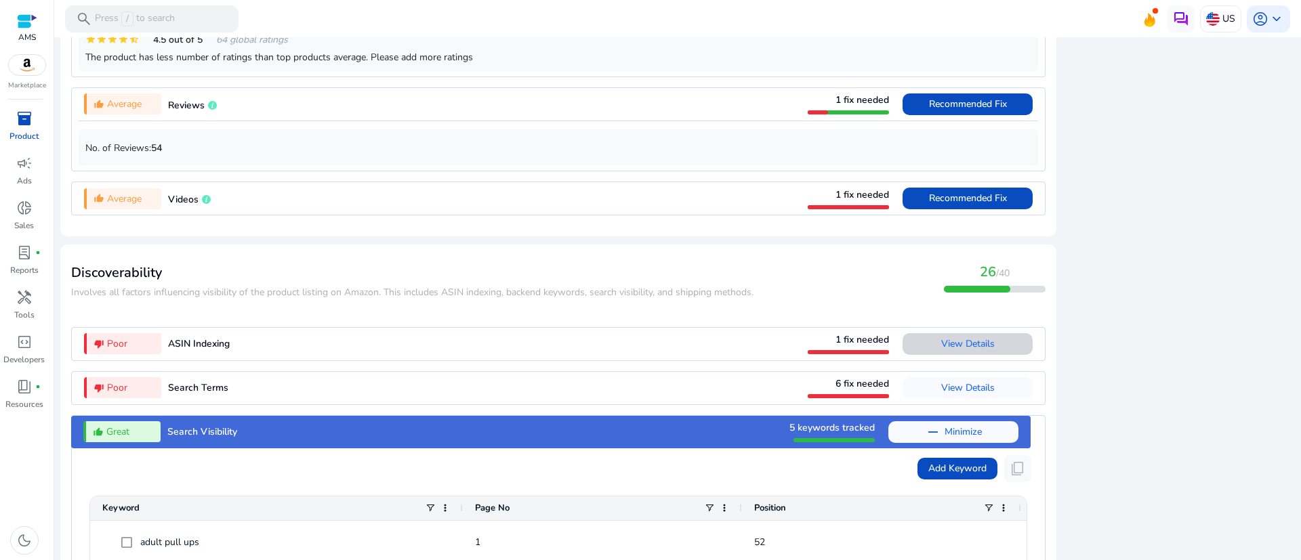
click at [964, 346] on span "View Details" at bounding box center [968, 343] width 54 height 13
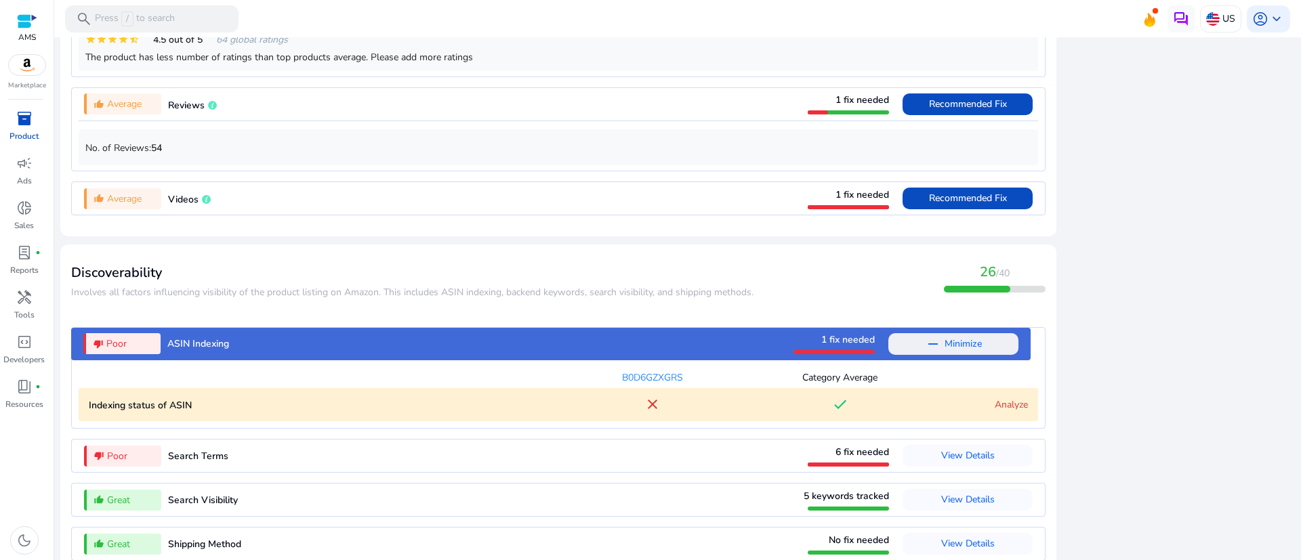
scroll to position [1354, 0]
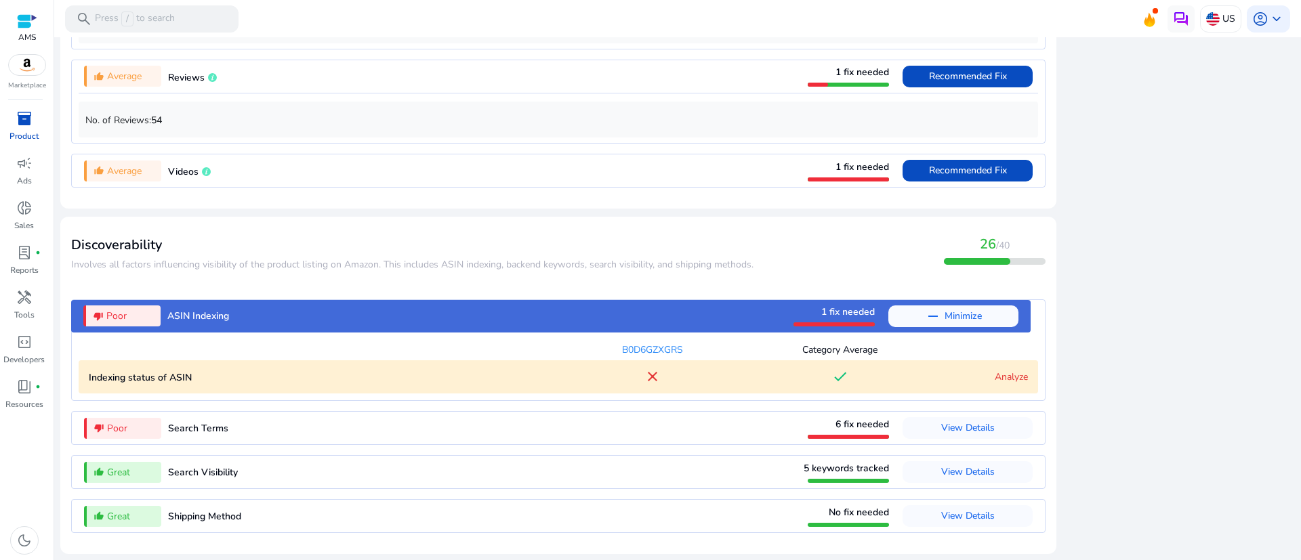
click at [995, 379] on link "Analyze" at bounding box center [1010, 377] width 33 height 13
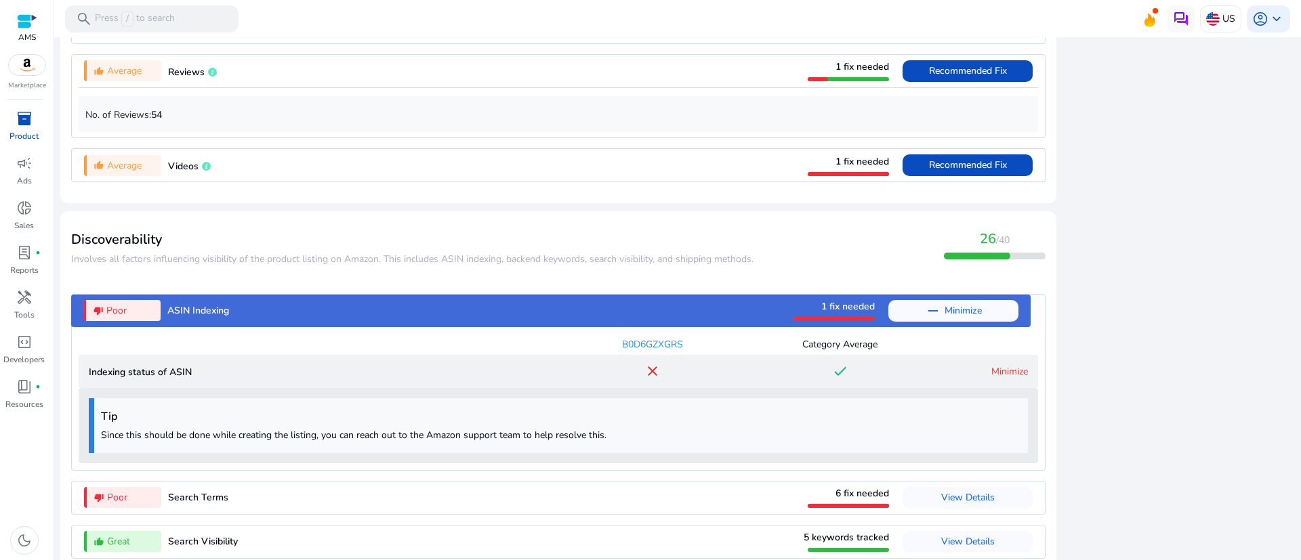
scroll to position [1429, 0]
